Goal: Information Seeking & Learning: Find specific fact

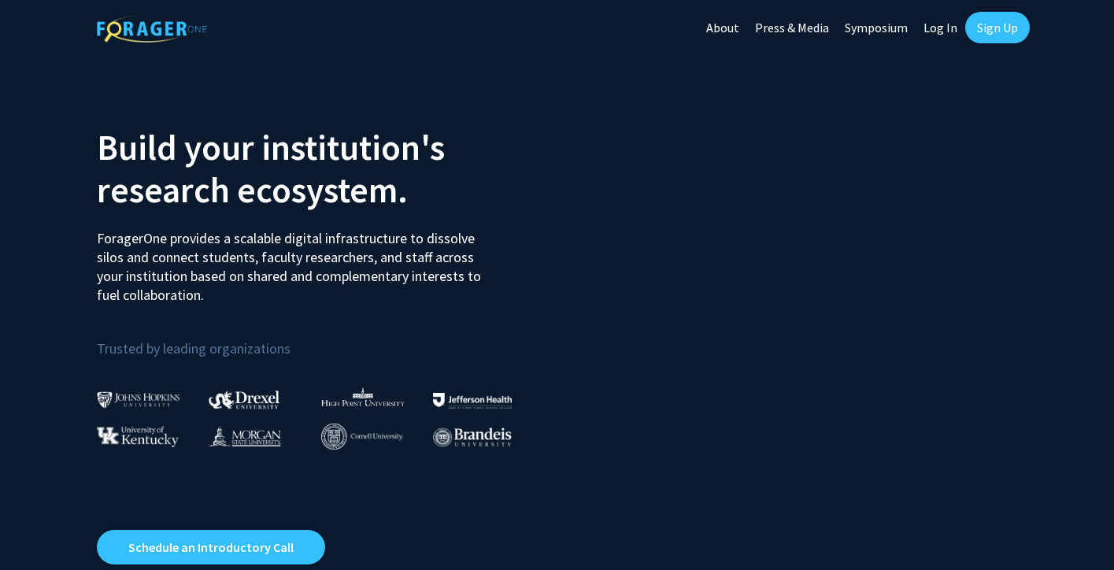
click at [943, 31] on link "Log In" at bounding box center [941, 27] width 50 height 55
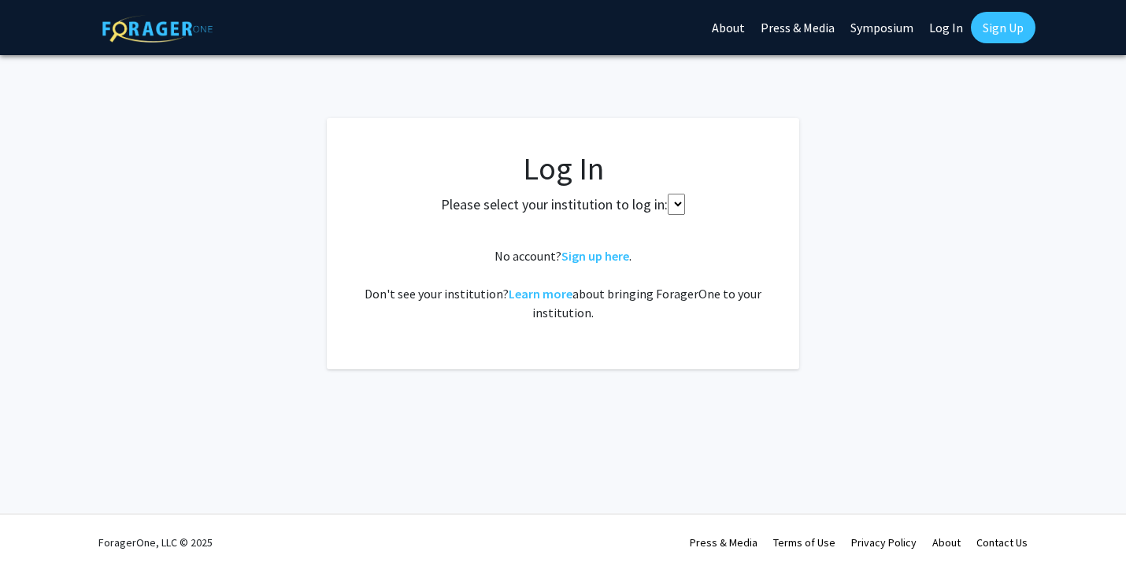
select select
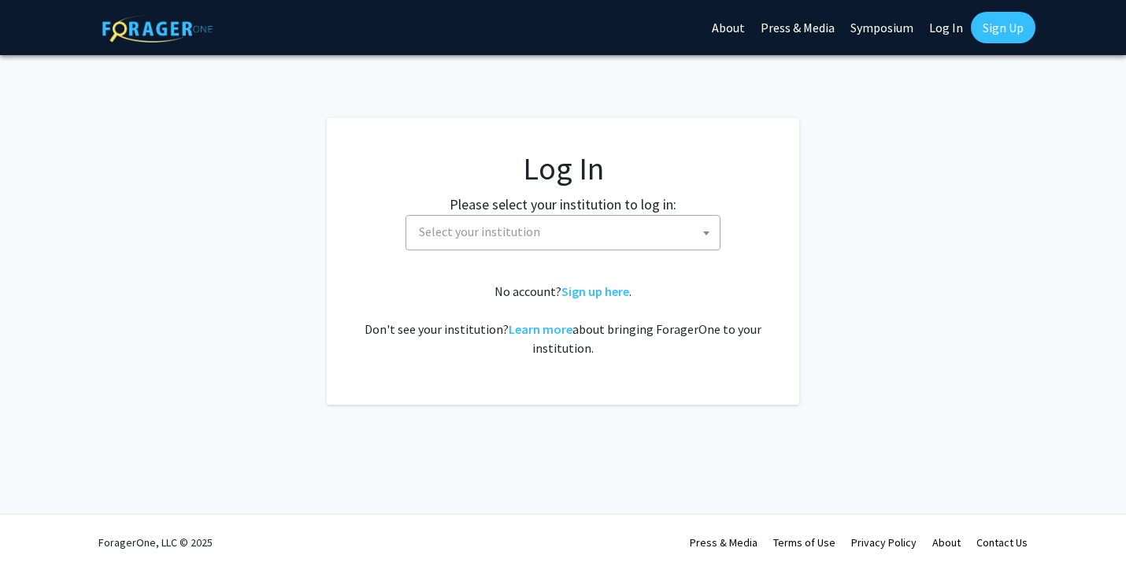
click at [698, 210] on div "Please select your institution to log in: [GEOGRAPHIC_DATA] [GEOGRAPHIC_DATA] […" at bounding box center [562, 222] width 433 height 57
click at [672, 238] on span "Select your institution" at bounding box center [566, 232] width 307 height 32
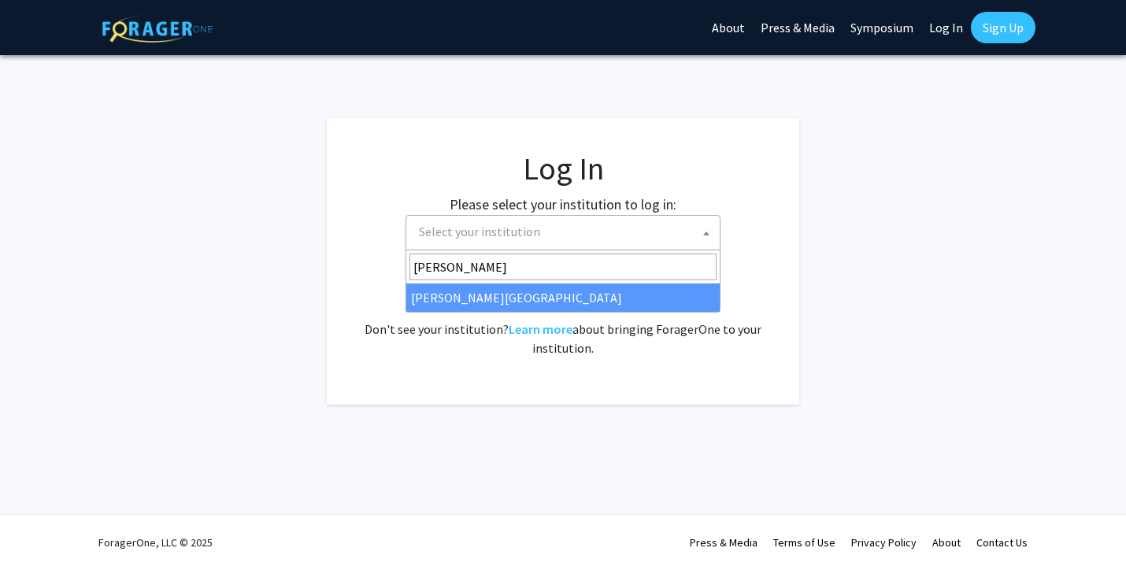
type input "[PERSON_NAME]"
select select "24"
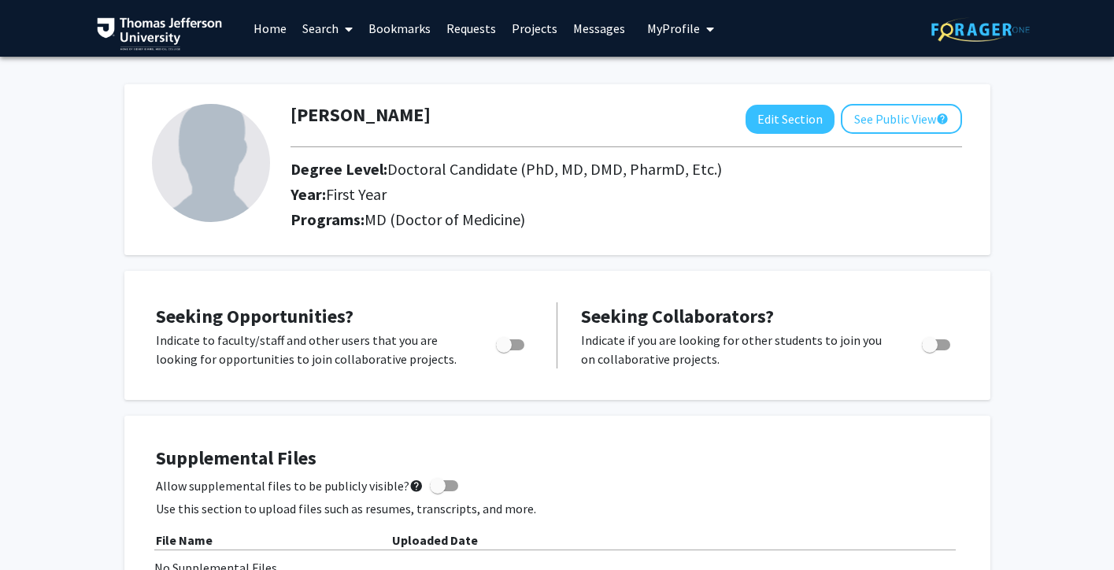
click at [398, 30] on link "Bookmarks" at bounding box center [400, 28] width 78 height 55
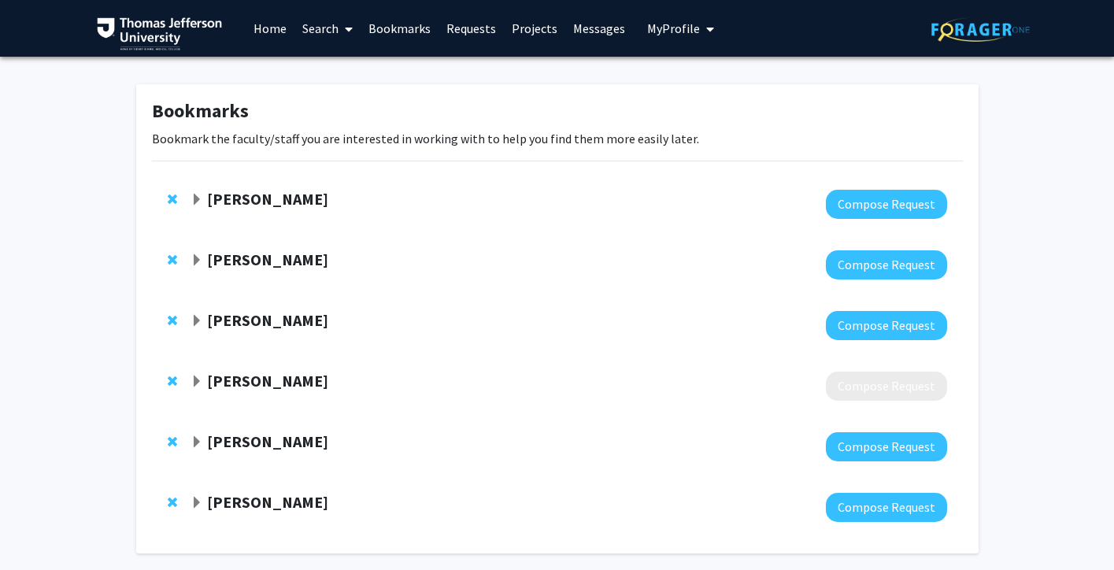
click at [324, 27] on link "Search" at bounding box center [327, 28] width 66 height 55
click at [342, 75] on span "Faculty/Staff" at bounding box center [352, 72] width 116 height 31
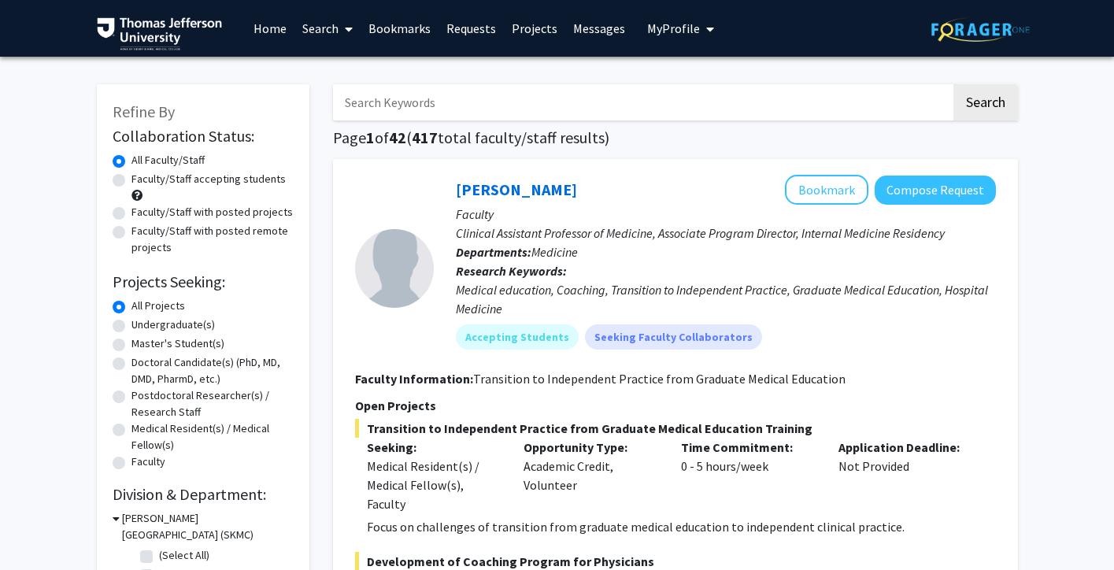
click at [554, 103] on input "Search Keywords" at bounding box center [642, 102] width 618 height 36
type input "tyler gr"
click at [954, 84] on button "Search" at bounding box center [986, 102] width 65 height 36
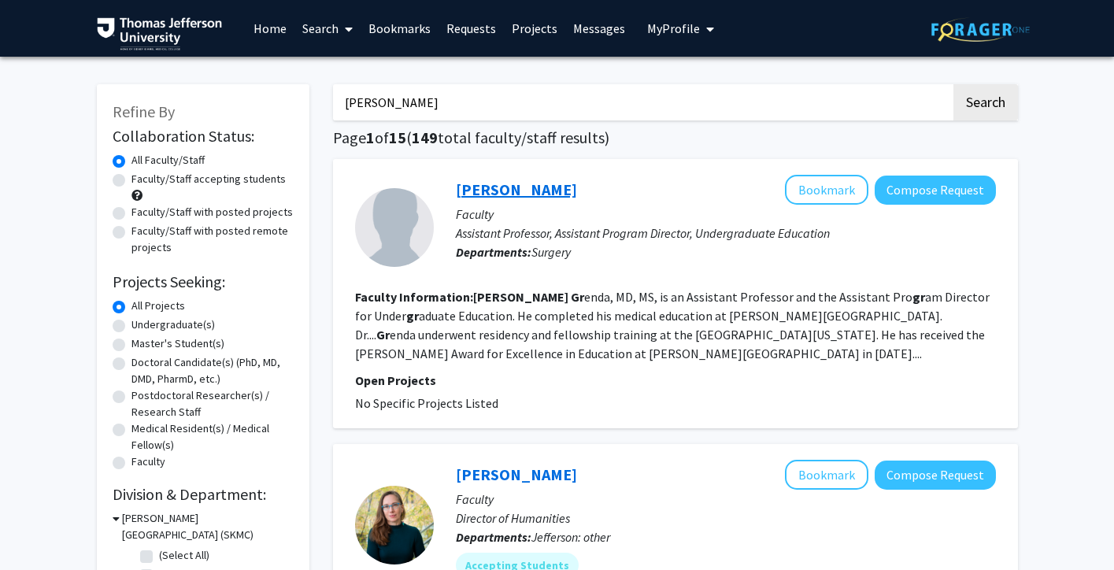
click at [504, 184] on link "Tyler Grenda" at bounding box center [516, 190] width 121 height 20
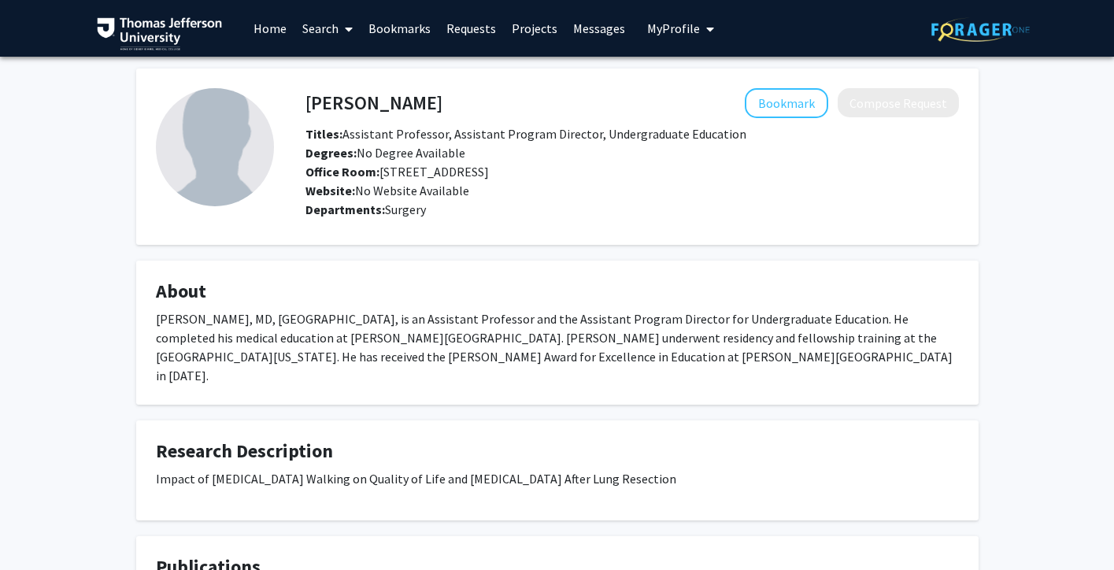
click at [361, 106] on h4 "Tyler Grenda" at bounding box center [374, 102] width 137 height 29
click at [224, 164] on img at bounding box center [215, 147] width 118 height 118
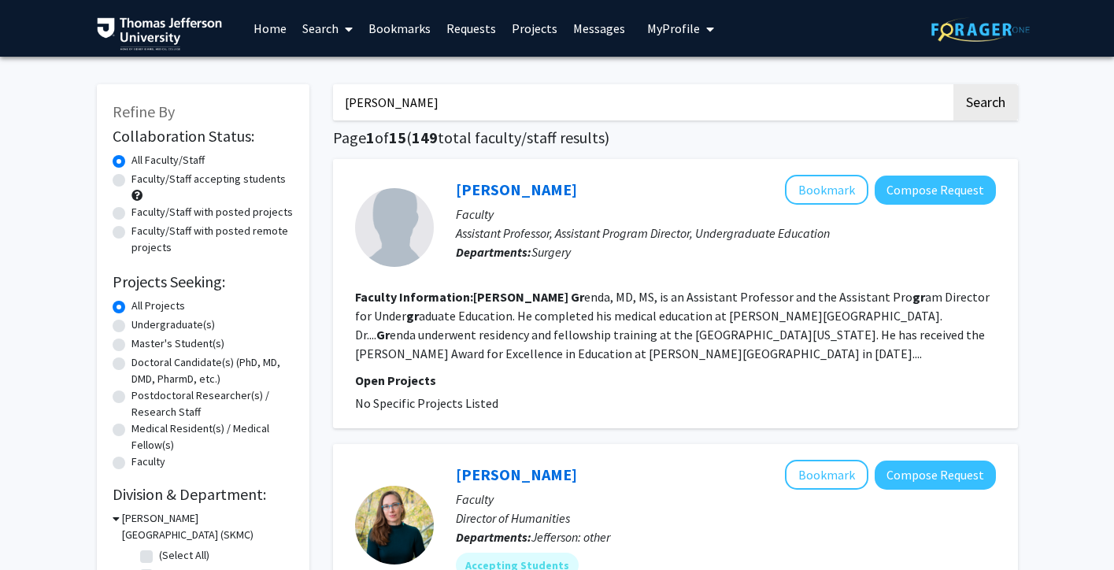
click at [466, 343] on section "Faculty Information: Tyler Gr enda, MD, MS, is an Assistant Professor and the A…" at bounding box center [675, 325] width 641 height 76
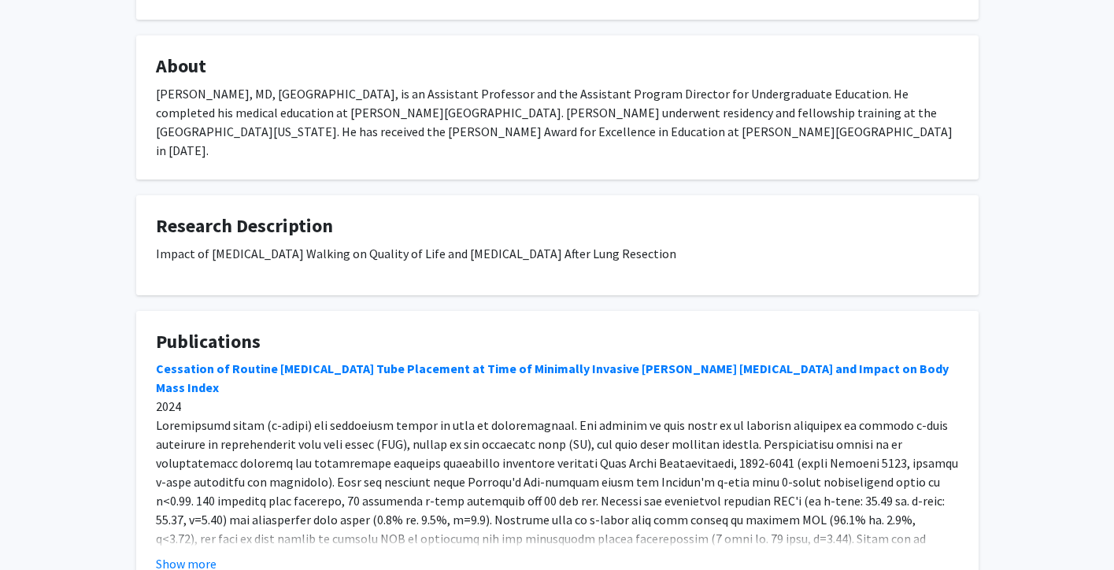
scroll to position [328, 0]
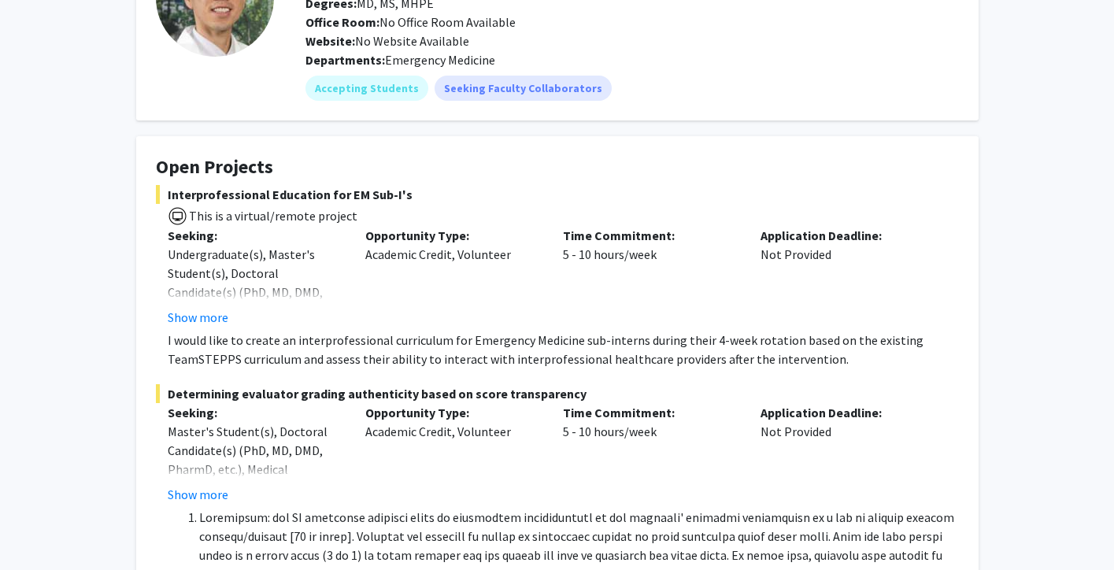
scroll to position [147, 0]
